Goal: Information Seeking & Learning: Learn about a topic

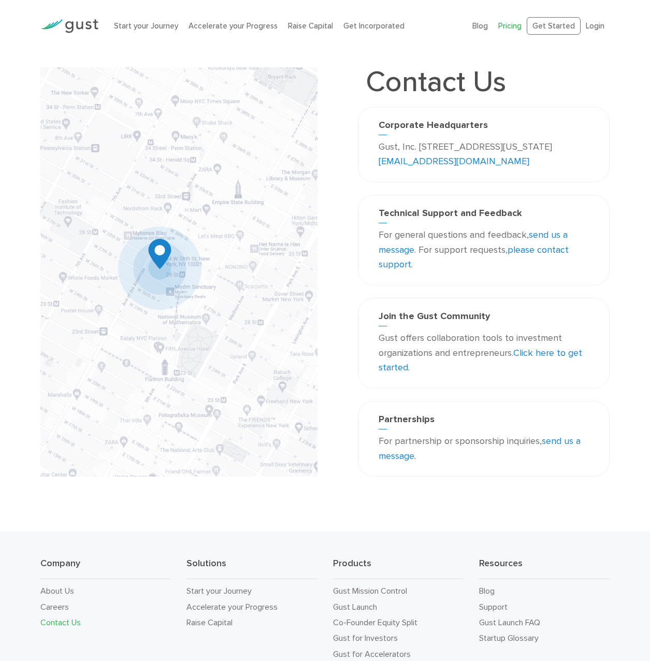
click at [504, 24] on link "Pricing" at bounding box center [509, 25] width 23 height 9
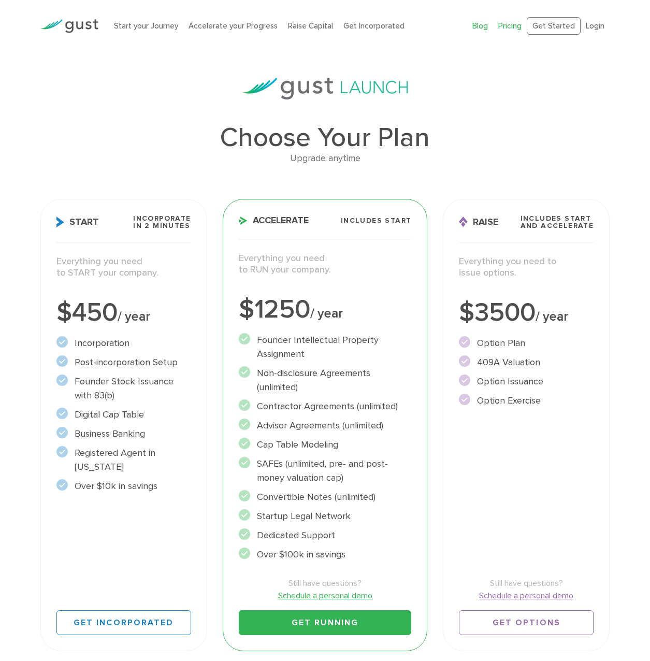
click at [480, 23] on link "Blog" at bounding box center [480, 25] width 16 height 9
